Goal: Use online tool/utility: Utilize a website feature to perform a specific function

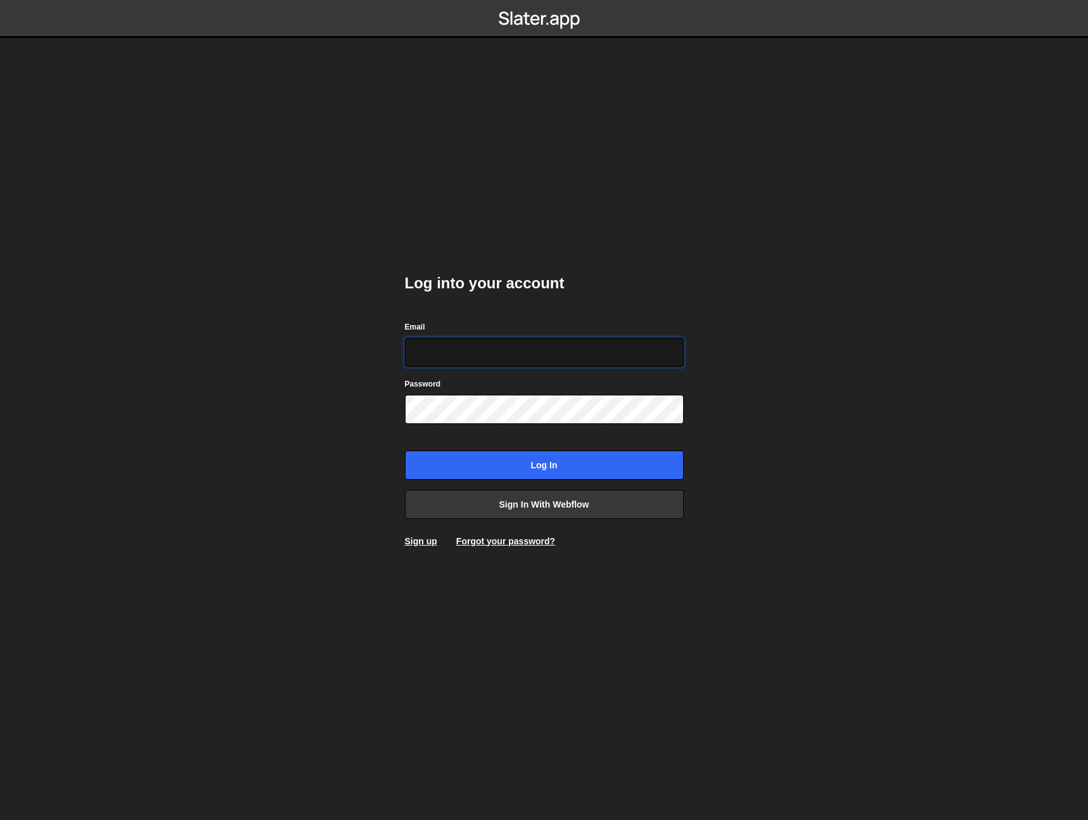
type input "[EMAIL_ADDRESS][DOMAIN_NAME]"
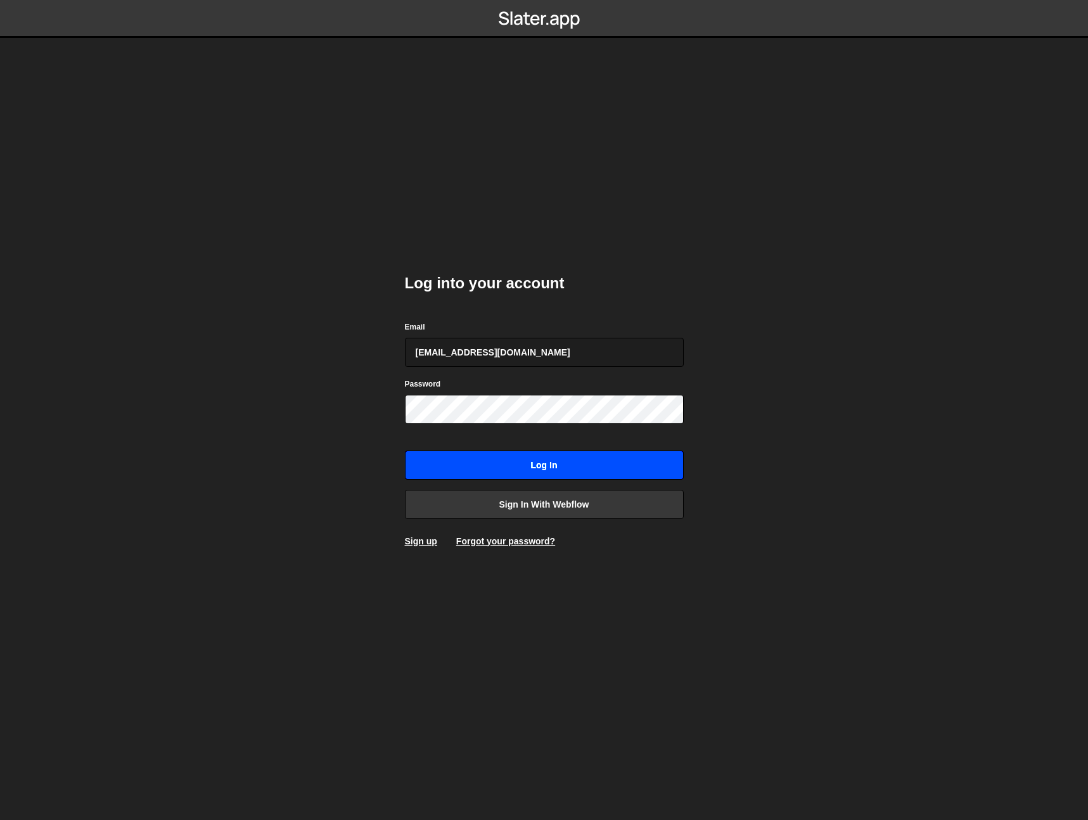
click at [563, 471] on input "Log in" at bounding box center [544, 465] width 279 height 29
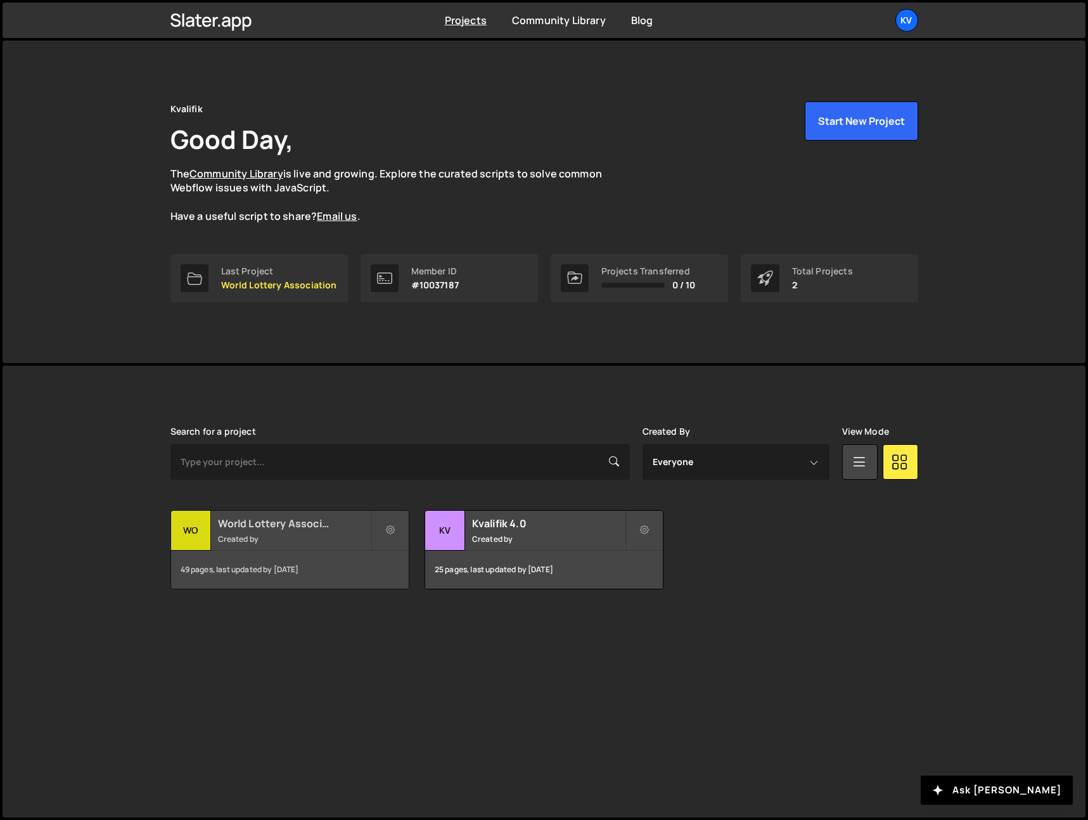
click at [311, 525] on h2 "World Lottery Association" at bounding box center [294, 524] width 153 height 14
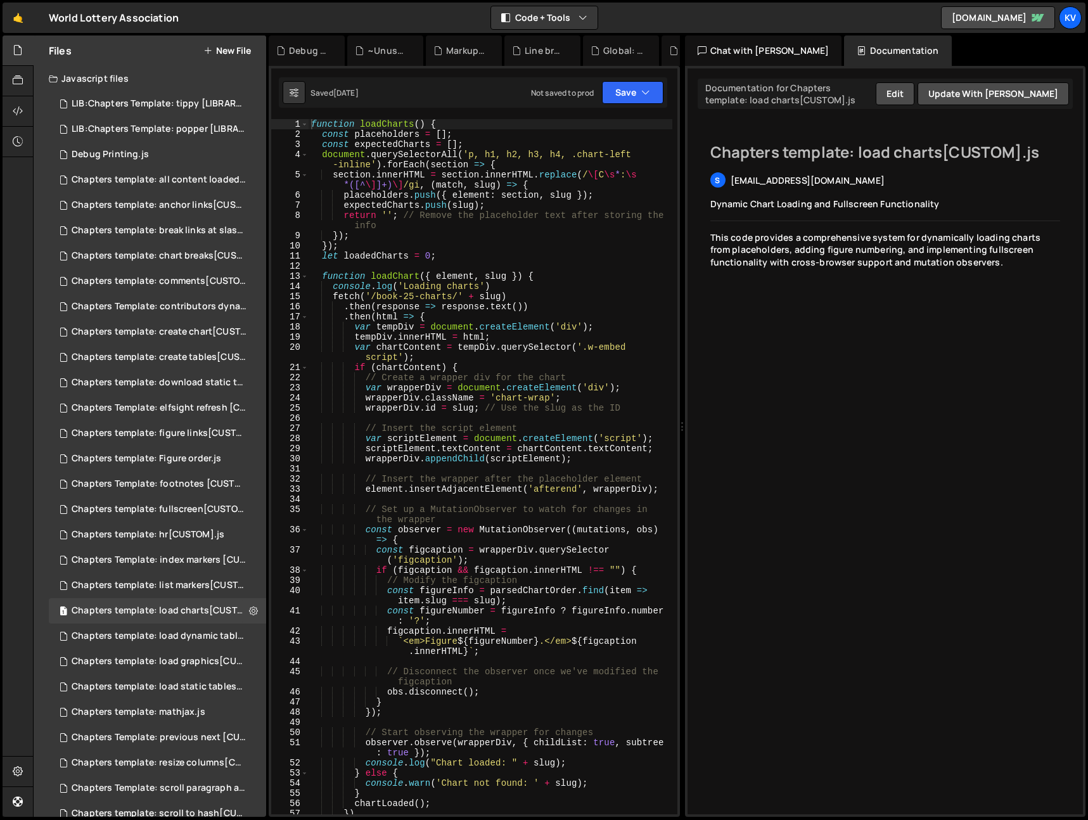
drag, startPoint x: 144, startPoint y: 160, endPoint x: 472, endPoint y: 1, distance: 364.5
click at [153, 100] on div "LIB:Chapters Template: tippy [LIBRARY].js" at bounding box center [159, 103] width 175 height 11
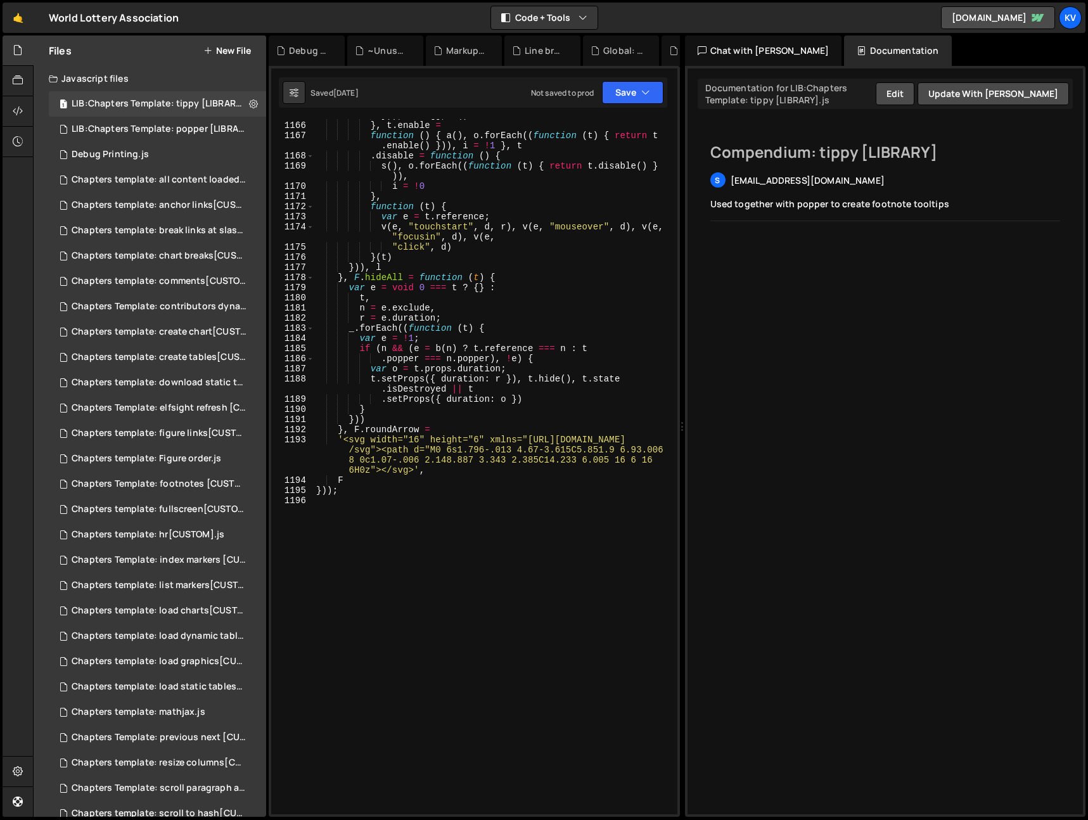
scroll to position [13594, 0]
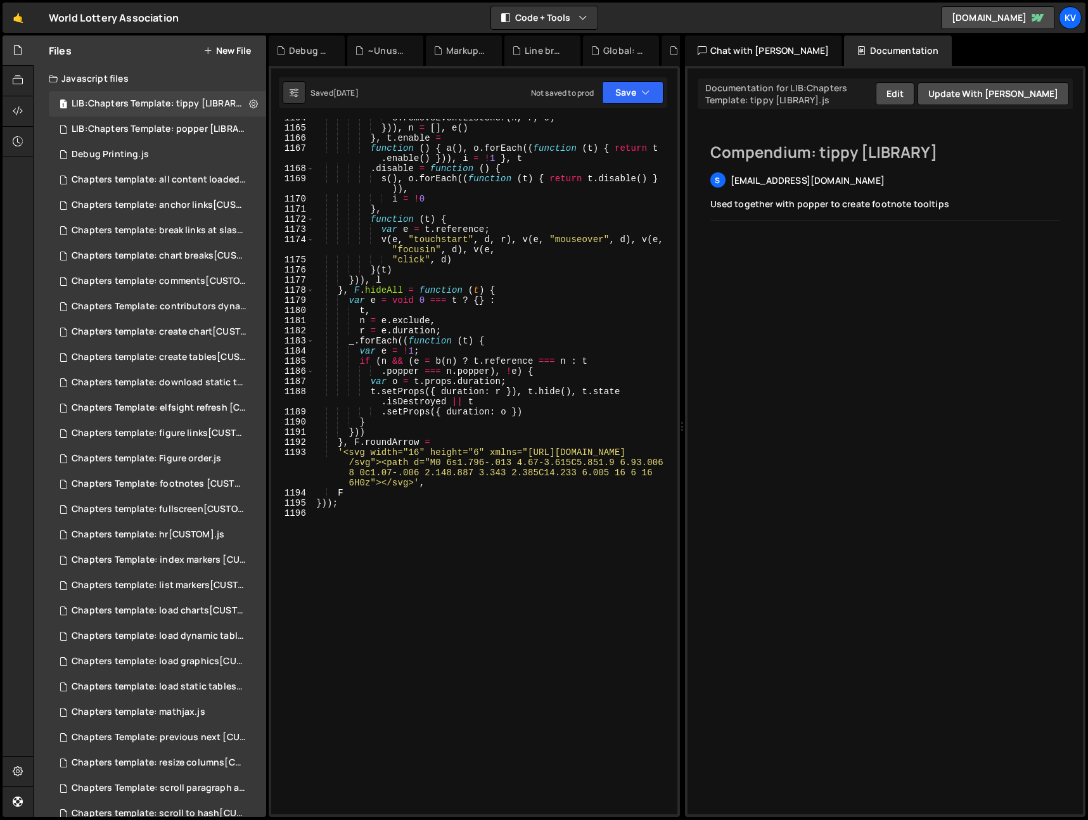
type textarea "}, t.enable ="
click at [531, 138] on div "e . removeEventListener ( n , r , o ) })) , n = [ ] , e ( ) } , t . enable = fu…" at bounding box center [493, 471] width 359 height 716
click at [298, 93] on icon at bounding box center [294, 92] width 9 height 13
select select "editor"
select select "ace/theme/monokai"
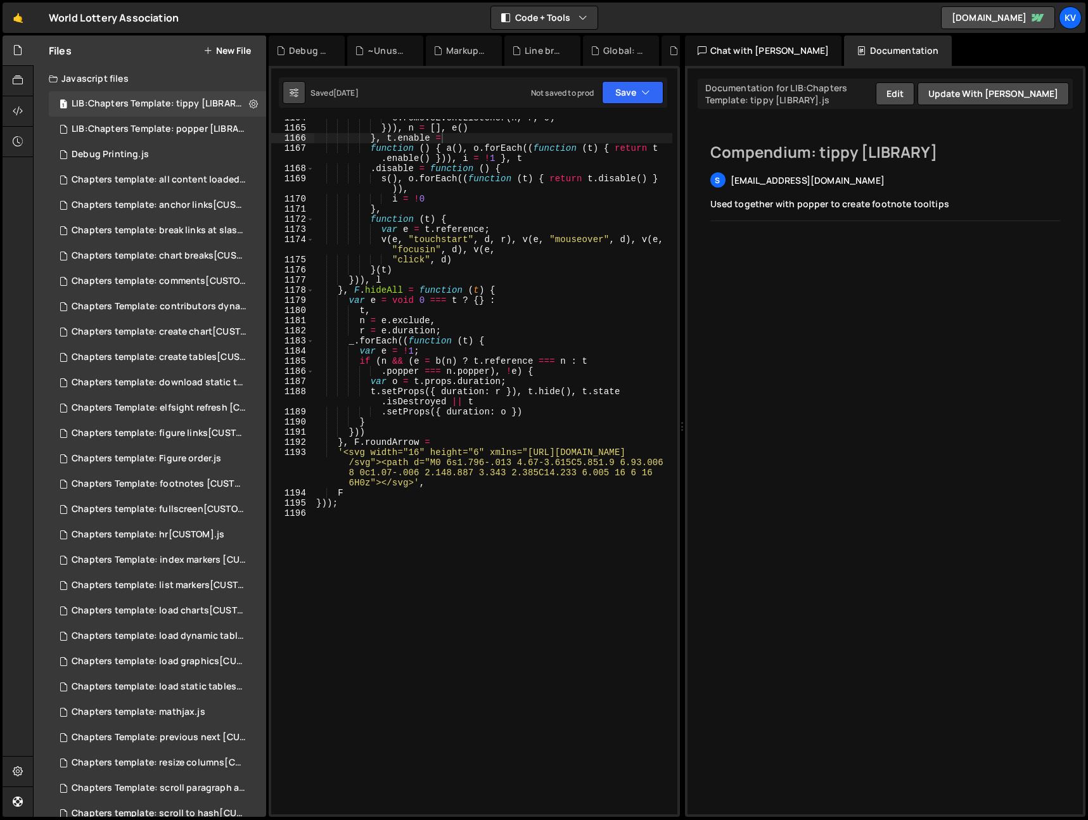
type input "14"
checkbox input "true"
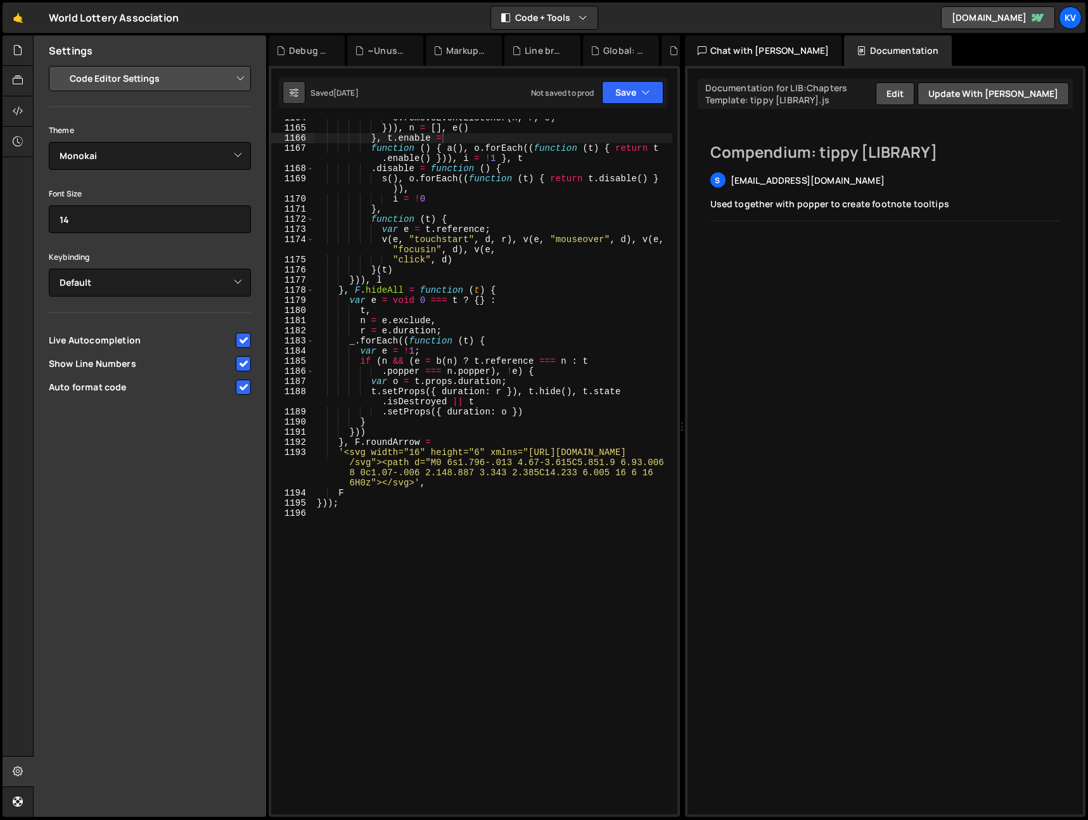
click at [298, 92] on icon at bounding box center [294, 92] width 9 height 13
click at [9, 48] on div at bounding box center [18, 50] width 31 height 30
